Goal: Task Accomplishment & Management: Use online tool/utility

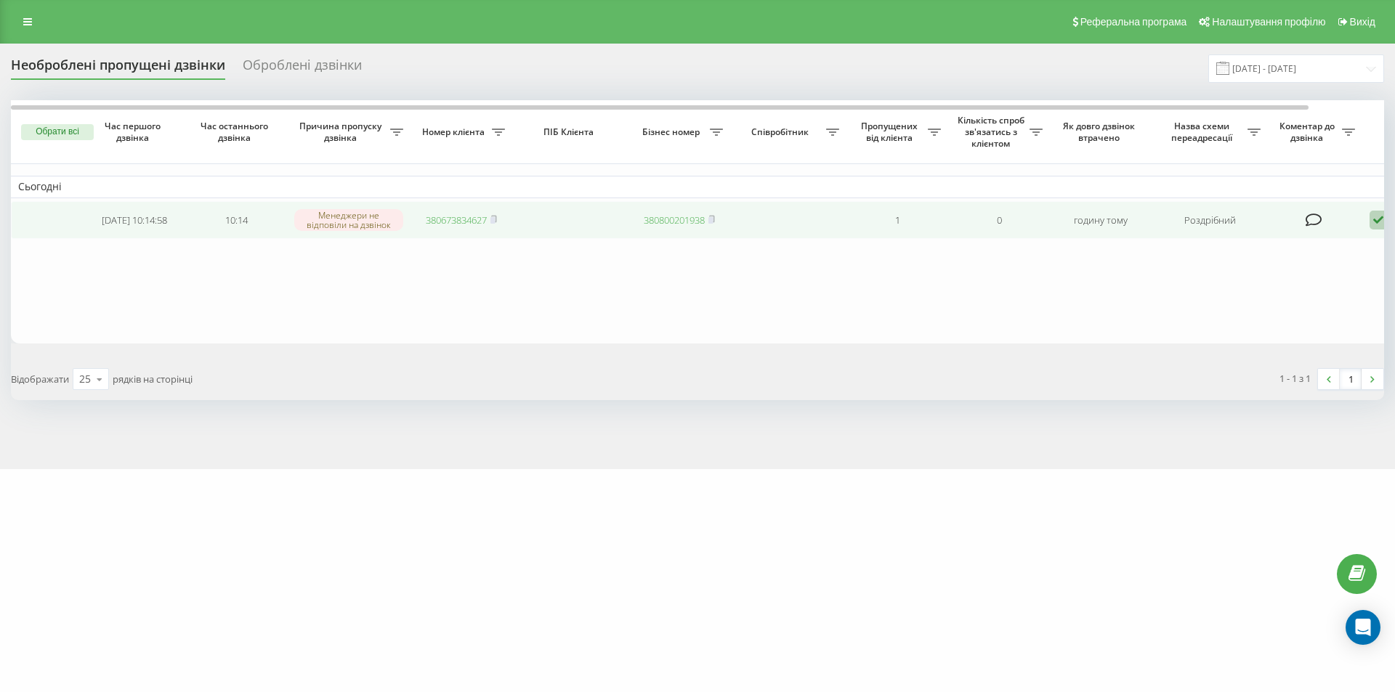
click at [461, 222] on link "380673834627" at bounding box center [456, 220] width 61 height 13
click at [1373, 221] on icon at bounding box center [1377, 221] width 17 height 20
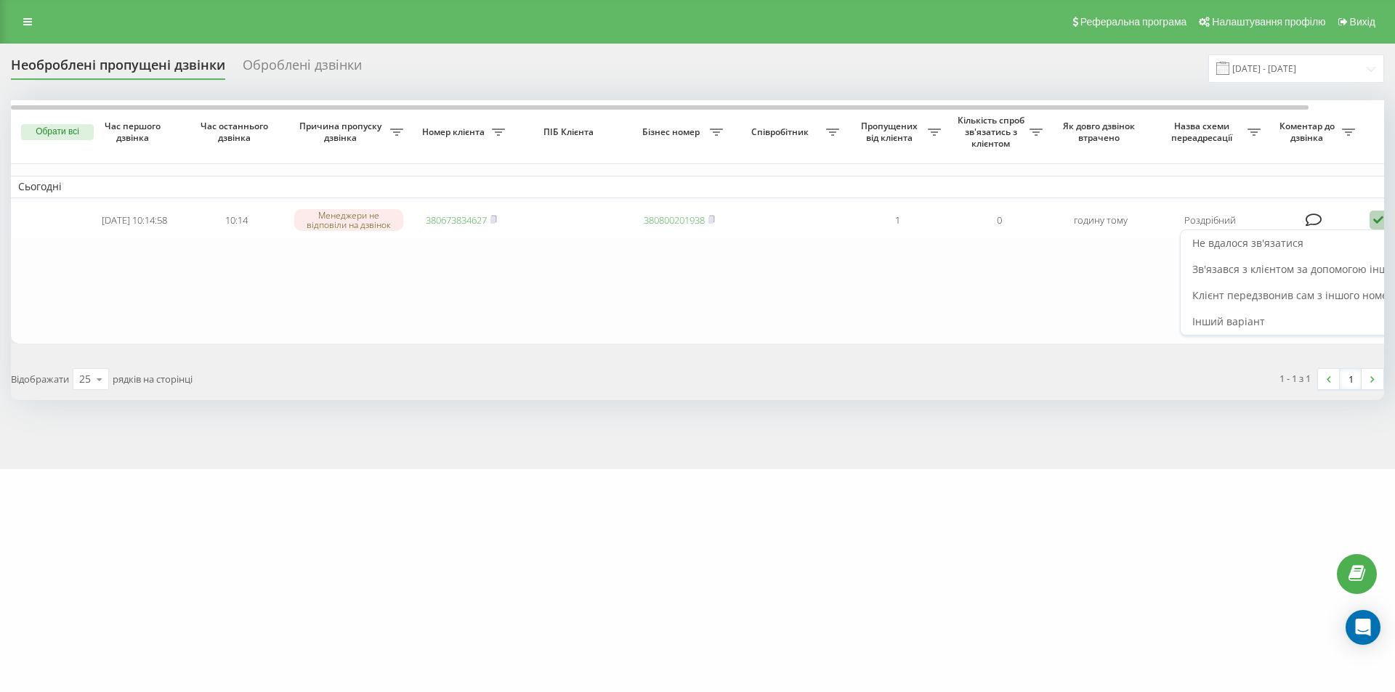
click at [1261, 298] on span "Клієнт передзвонив сам з іншого номера" at bounding box center [1296, 295] width 208 height 14
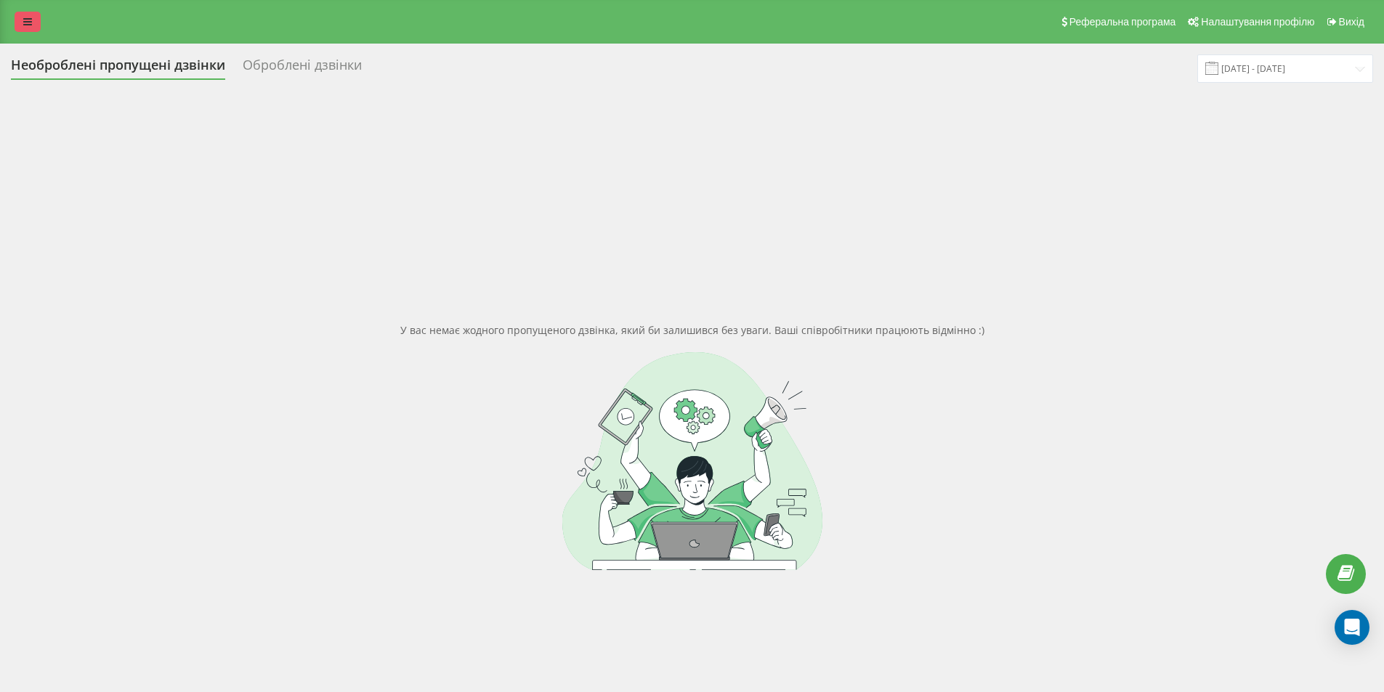
click at [18, 13] on link at bounding box center [28, 22] width 26 height 20
